Goal: Task Accomplishment & Management: Manage account settings

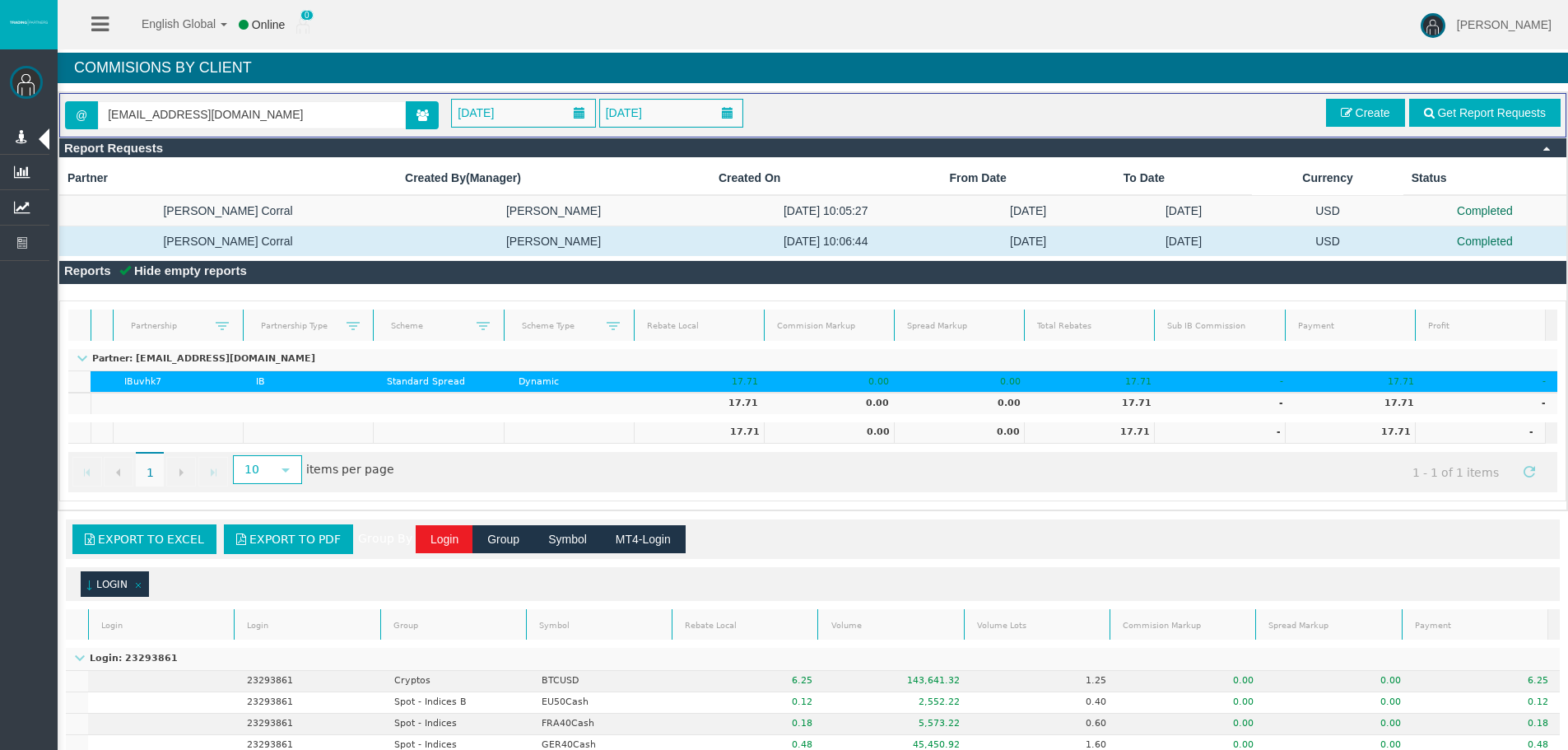
scroll to position [219, 0]
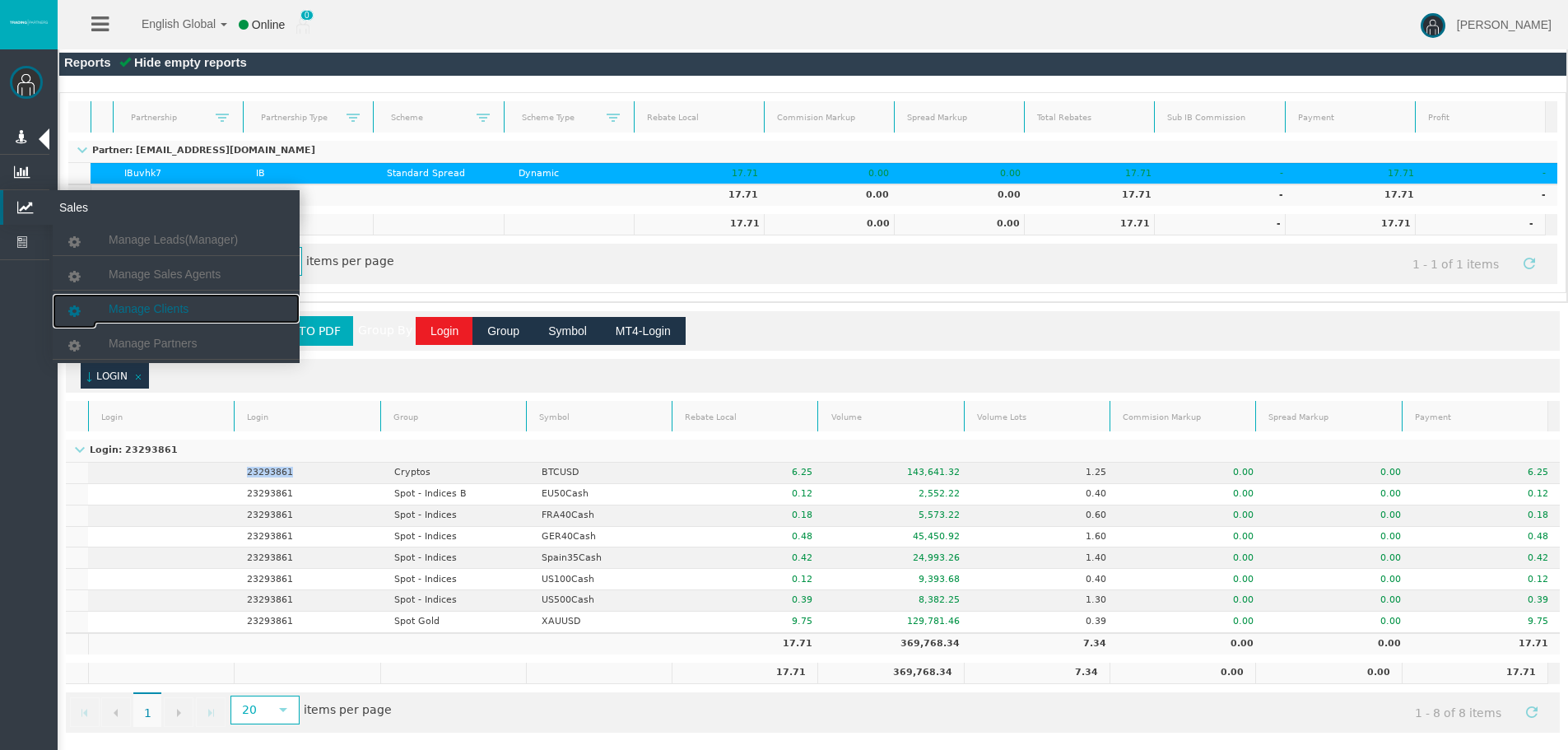
click at [129, 296] on link "Manage Clients" at bounding box center [176, 308] width 247 height 29
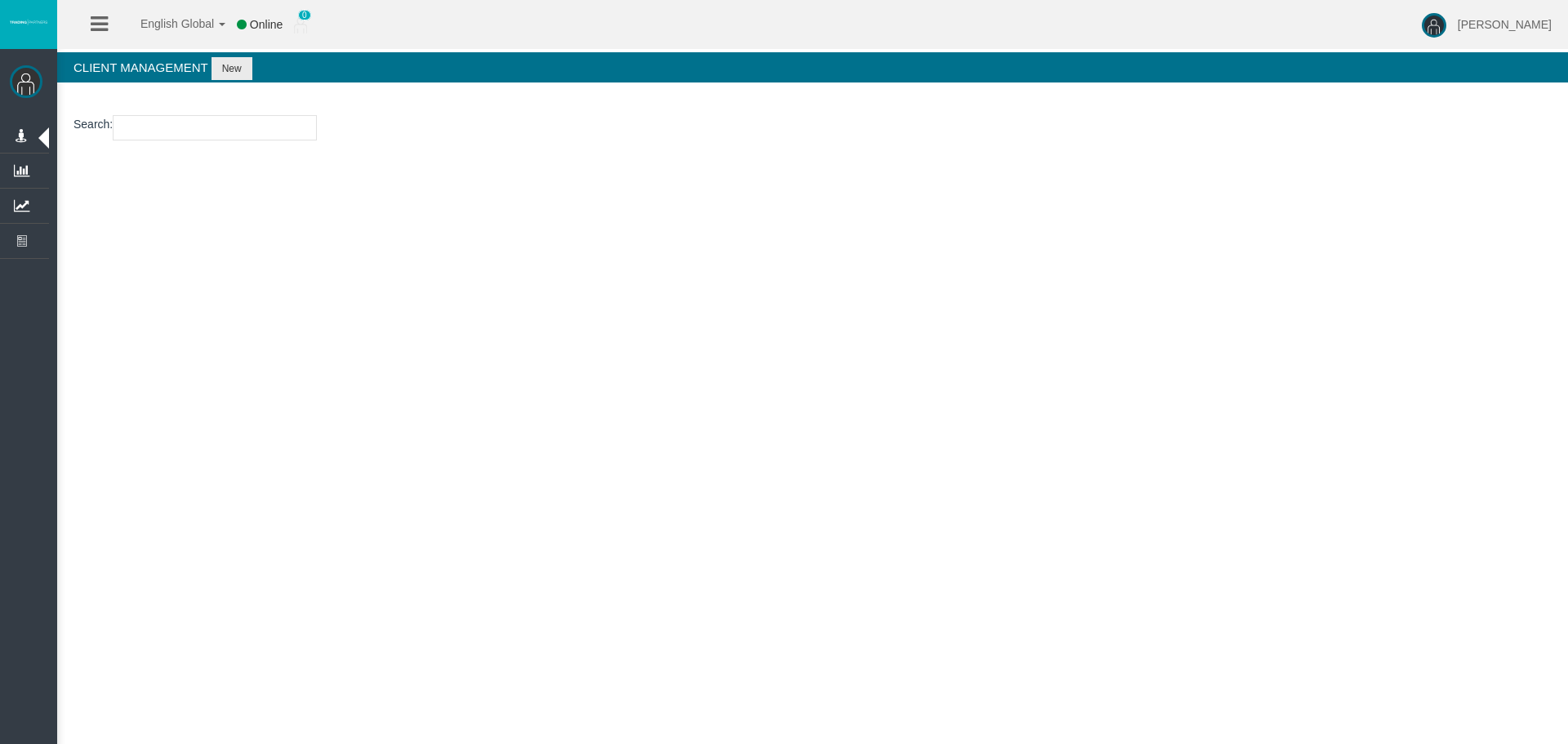
click at [169, 126] on input "number" at bounding box center [214, 128] width 204 height 25
paste input "26103922"
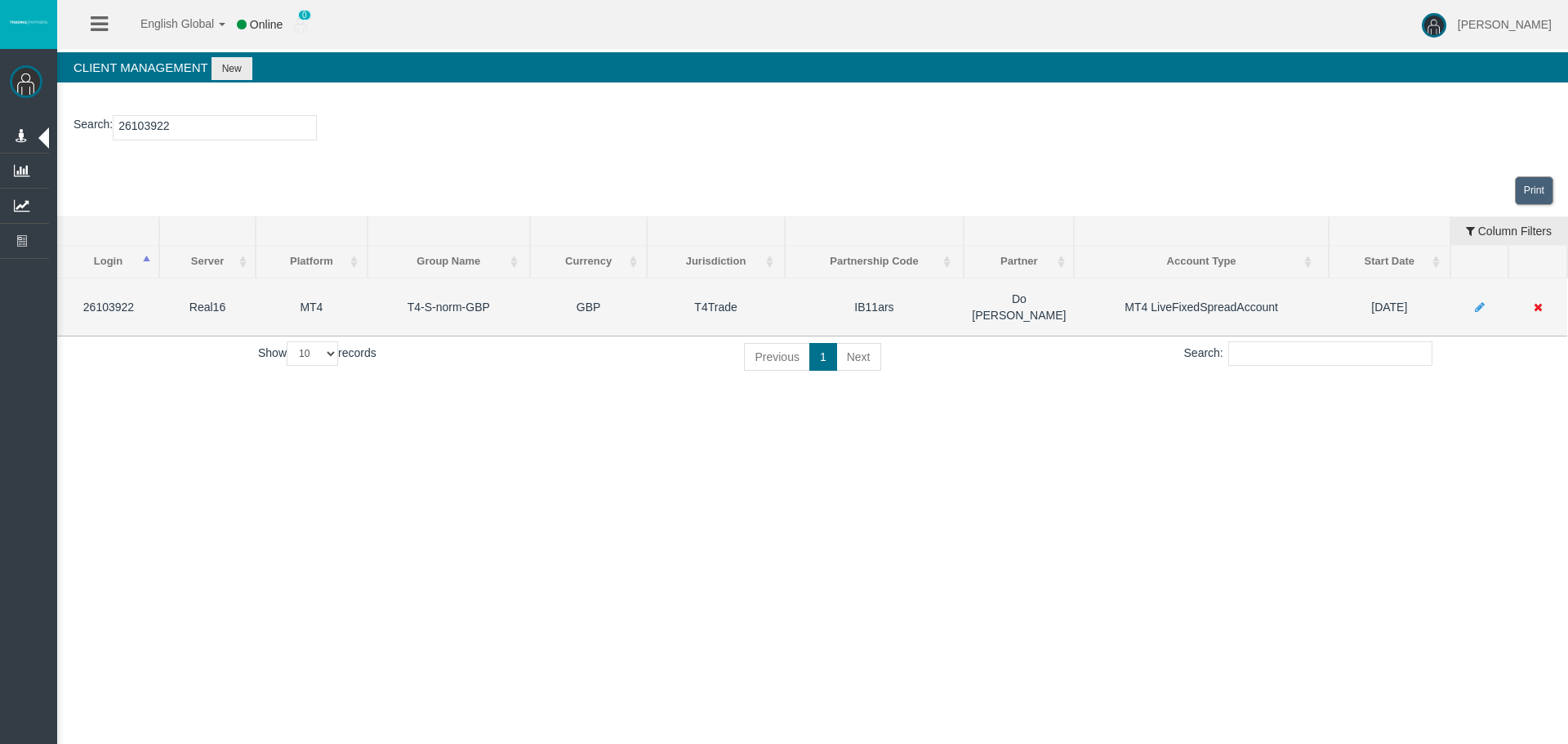
type input "26103922"
click at [1535, 301] on icon at bounding box center [1537, 307] width 9 height 12
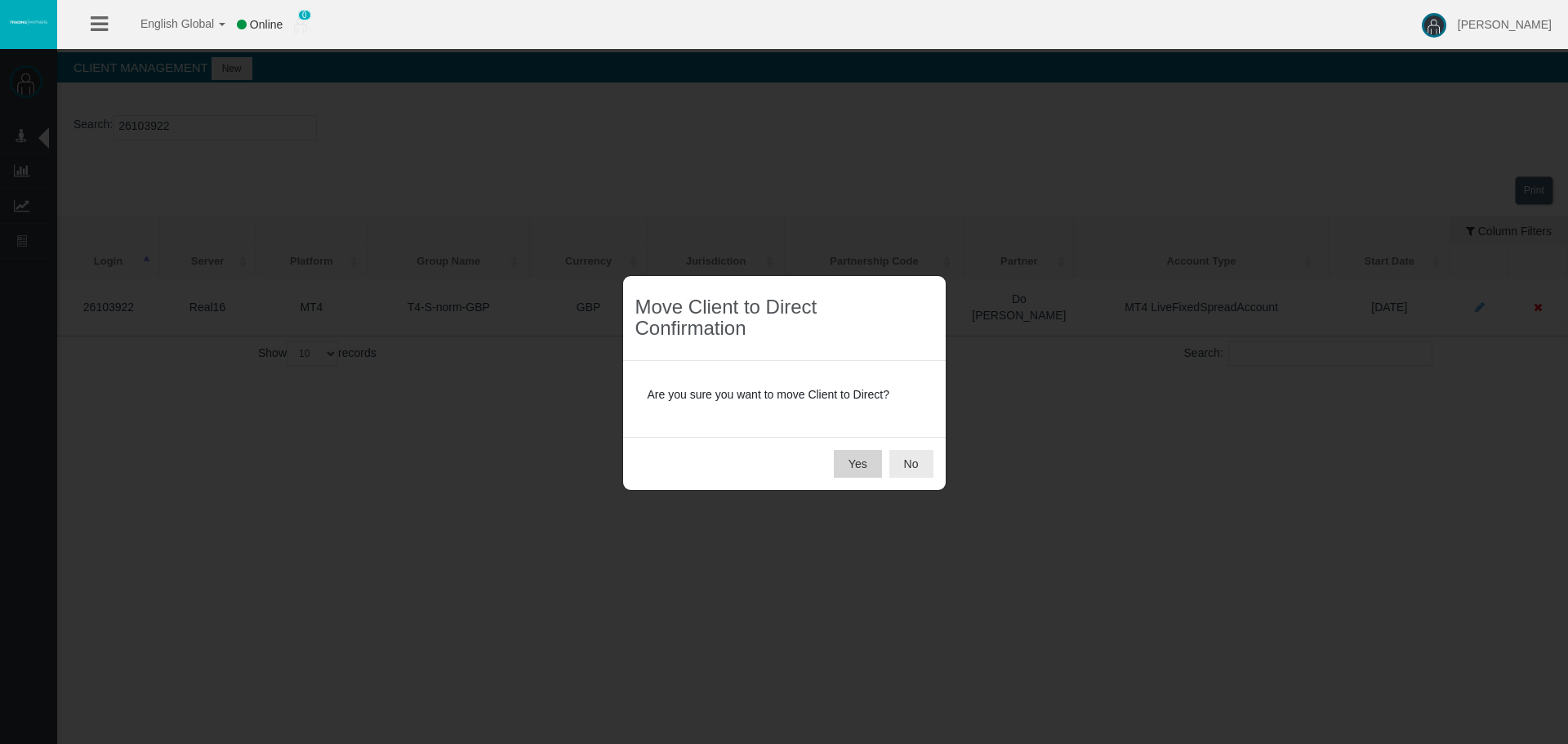
click at [857, 459] on button "Yes" at bounding box center [858, 463] width 48 height 28
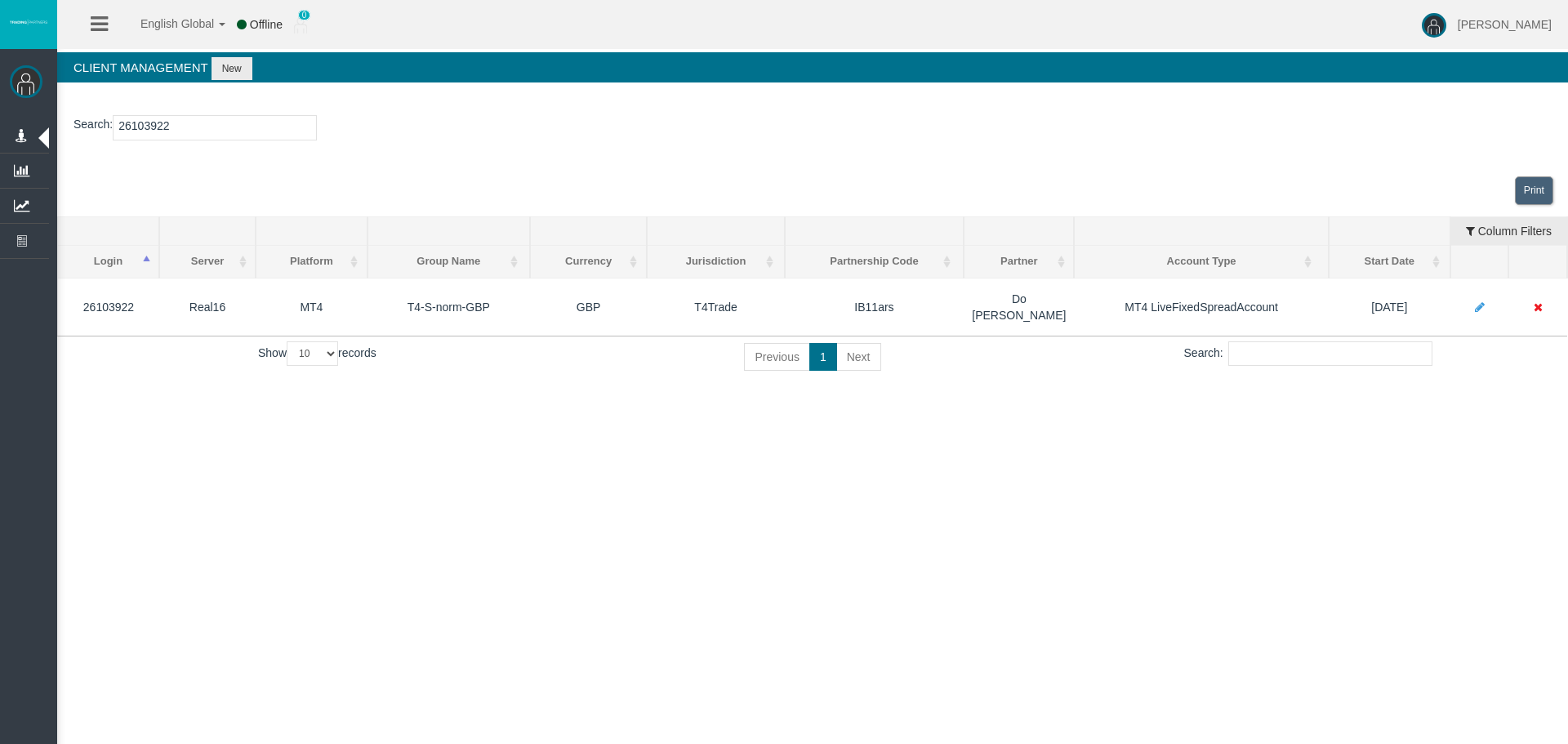
click at [974, 473] on div "English Global 简体中文 English Global 日本語 한국어 Offline 0 Loizos Matthaiou Help Log …" at bounding box center [784, 372] width 1568 height 744
drag, startPoint x: 1003, startPoint y: 520, endPoint x: 992, endPoint y: 521, distance: 11.0
click at [1002, 521] on div "English Global 简体中文 English Global 日本語 한국어 Offline 0 Loizos Matthaiou Help Log …" at bounding box center [784, 372] width 1568 height 744
click at [730, 508] on div "English Global 简体中文 English Global 日本語 한국어 Offline 0 Loizos Matthaiou Help Log …" at bounding box center [784, 372] width 1568 height 744
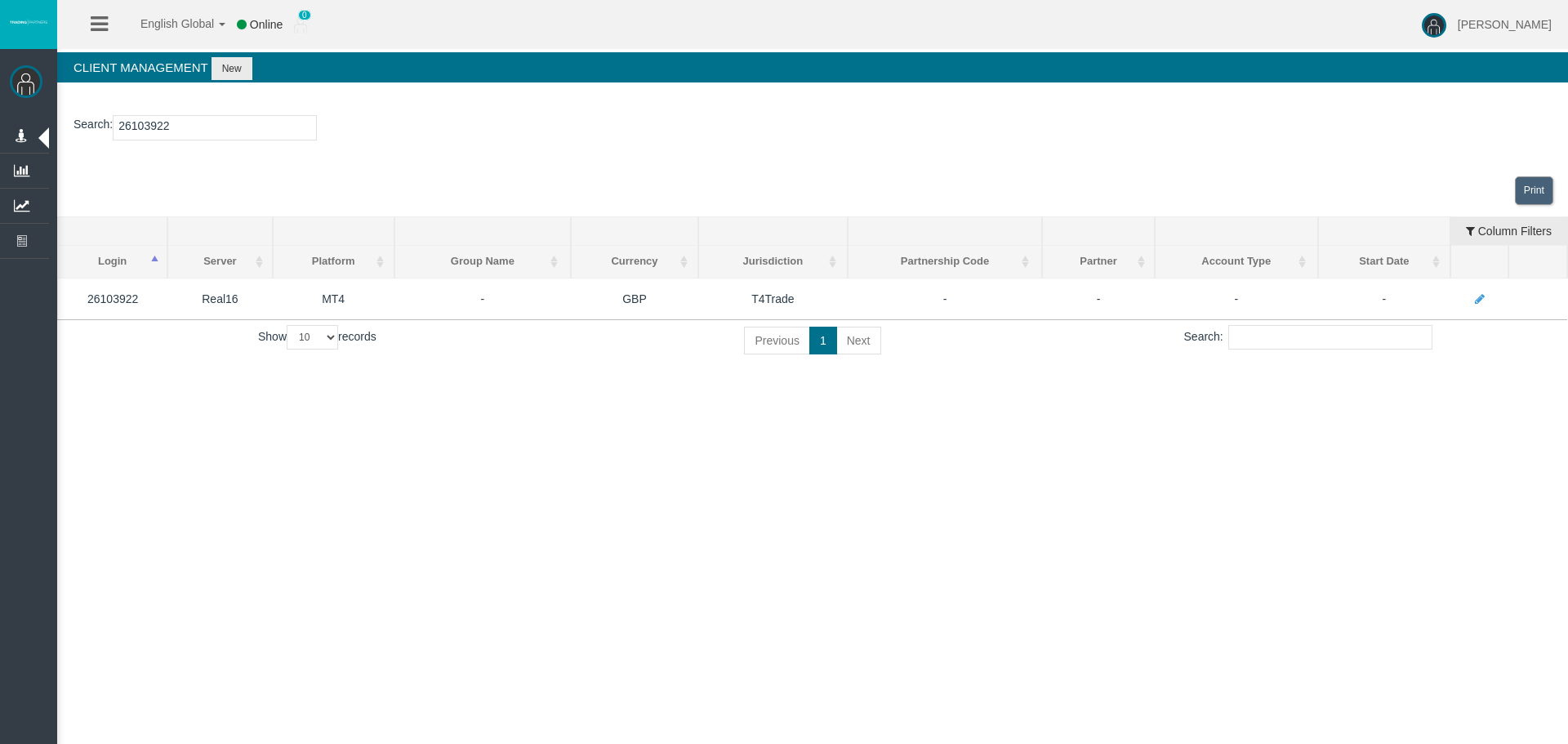
click at [764, 562] on div "English Global 简体中文 English Global 日本語 한국어 Online 0 [PERSON_NAME] Help Log Out …" at bounding box center [784, 372] width 1568 height 744
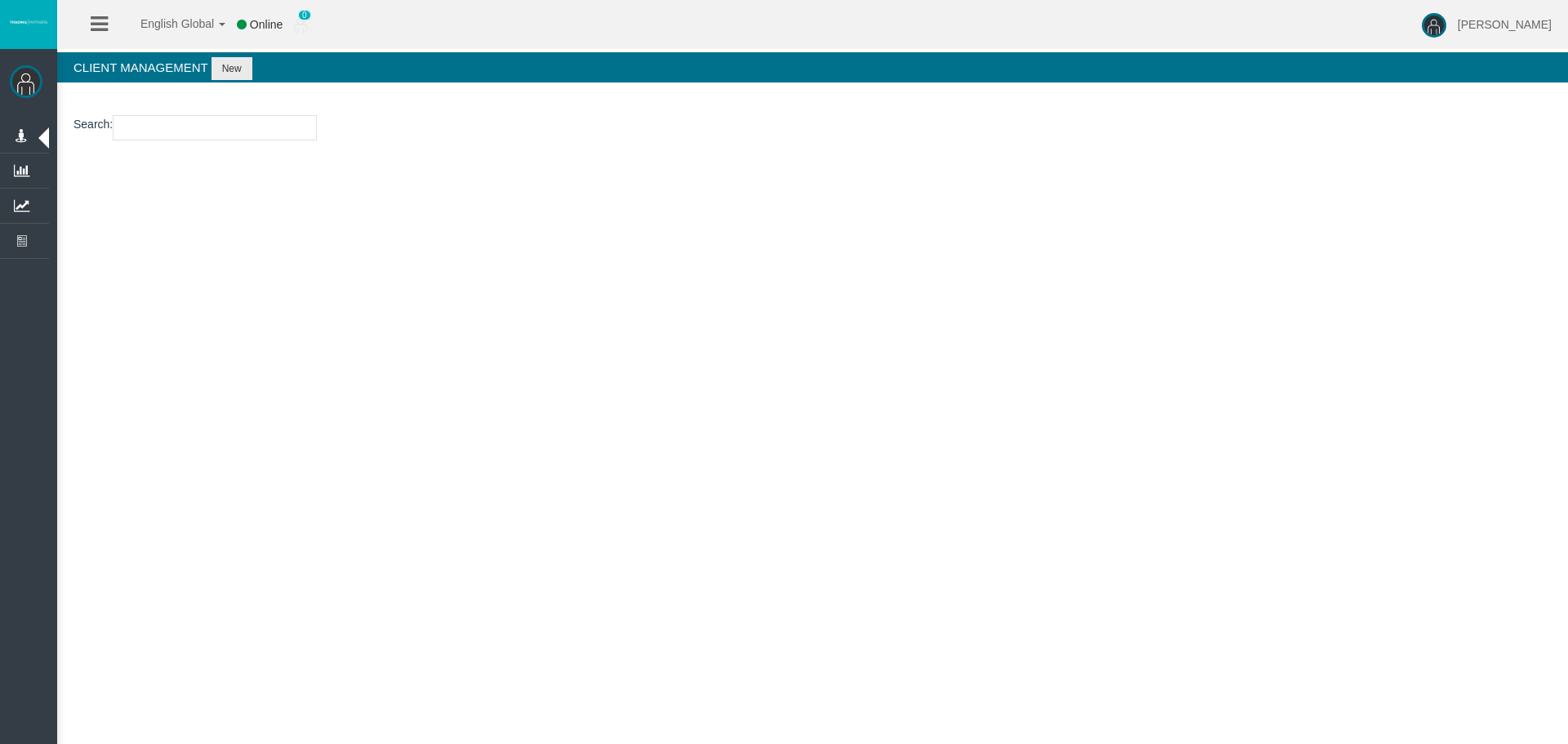
click at [531, 338] on div "English Global 简体中文 English Global 日本語 한국어 Online 0 [PERSON_NAME] Help Log Out …" at bounding box center [784, 372] width 1568 height 744
